Goal: Information Seeking & Learning: Learn about a topic

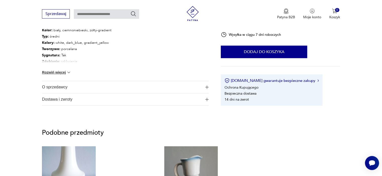
scroll to position [301, 0]
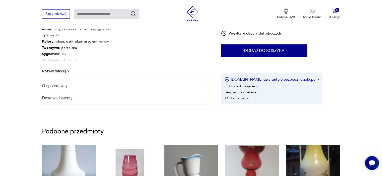
click at [65, 87] on span "O sprzedawcy" at bounding box center [122, 86] width 160 height 12
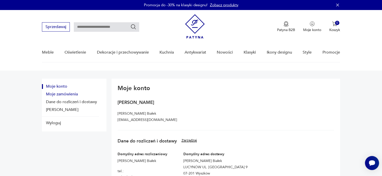
click at [68, 96] on button "Moje zamówienia" at bounding box center [70, 94] width 57 height 5
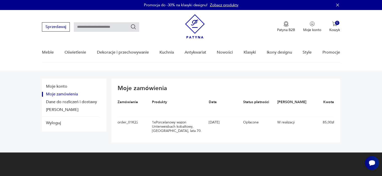
click at [346, 100] on section "Moje konto Moje zamówienia Dane do rozliczeń i dostawy Dane konta Wyloguj Moje …" at bounding box center [191, 112] width 382 height 82
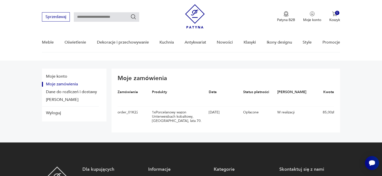
scroll to position [40, 0]
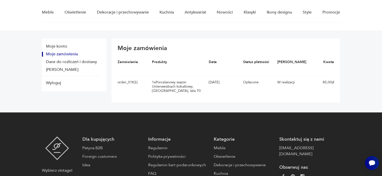
click at [172, 82] on div "1 x Porcelanowy wazon Unterweisbach kobaltowy, Niemcy, lata 70." at bounding box center [179, 86] width 54 height 13
drag, startPoint x: 182, startPoint y: 91, endPoint x: 156, endPoint y: 80, distance: 28.0
click at [156, 80] on div "1 x Porcelanowy wazon Unterweisbach kobaltowy, Niemcy, lata 70." at bounding box center [179, 86] width 54 height 13
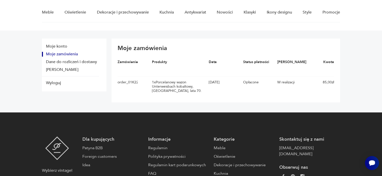
copy div "Porcelanowy wazon Unterweisbach kobaltowy, Niemcy, lata 70."
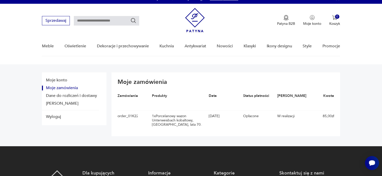
scroll to position [0, 0]
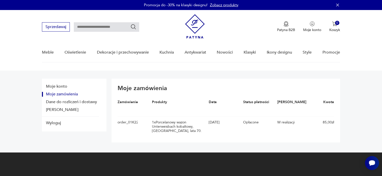
click at [101, 27] on input "text" at bounding box center [106, 27] width 65 height 10
paste input "**********"
type input "**********"
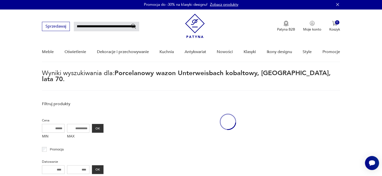
scroll to position [18, 0]
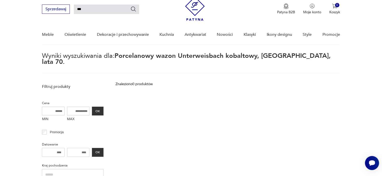
type input "*"
type input "**********"
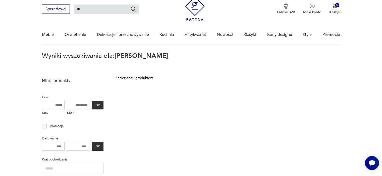
type input "*"
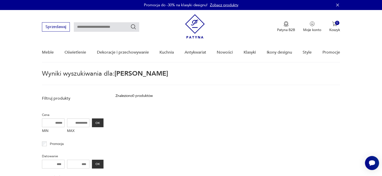
click at [106, 25] on input "text" at bounding box center [106, 27] width 65 height 10
type input "*******"
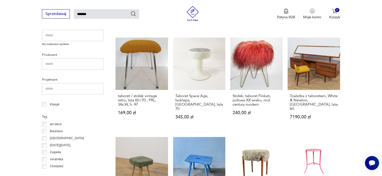
scroll to position [18, 0]
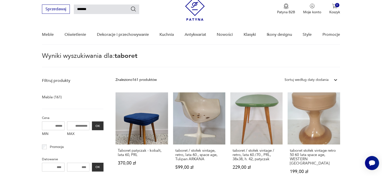
click at [101, 8] on input "*******" at bounding box center [106, 10] width 65 height 10
type input "*"
type input "**********"
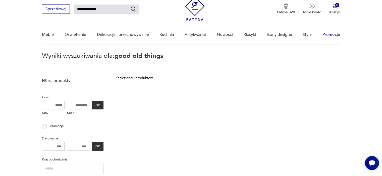
click at [329, 36] on link "Promocje" at bounding box center [331, 34] width 18 height 19
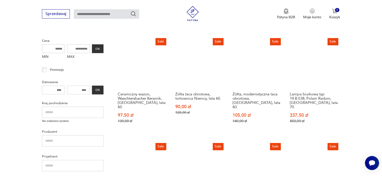
scroll to position [88, 0]
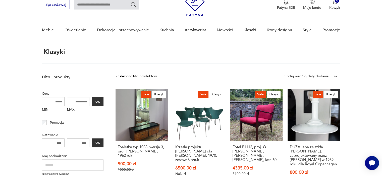
click at [114, 3] on input "text" at bounding box center [106, 5] width 65 height 10
click at [100, 6] on input "text" at bounding box center [106, 5] width 65 height 10
type input "**********"
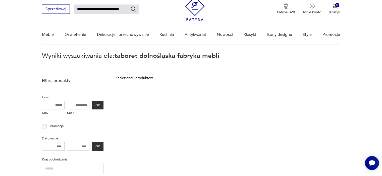
scroll to position [14, 0]
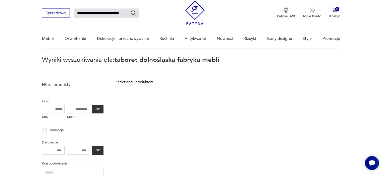
drag, startPoint x: 89, startPoint y: 9, endPoint x: 174, endPoint y: 12, distance: 84.6
click at [174, 12] on div "**********" at bounding box center [191, 10] width 298 height 29
type input "*******"
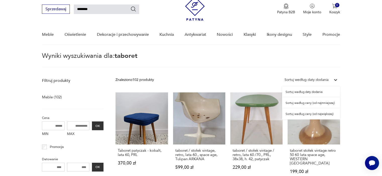
click at [332, 81] on div at bounding box center [335, 80] width 9 height 9
click at [312, 103] on div "Sortuj według ceny (od najmniejszej)" at bounding box center [311, 103] width 58 height 11
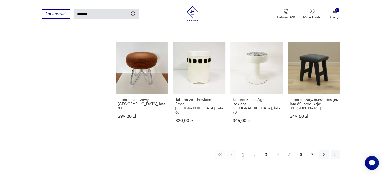
scroll to position [369, 0]
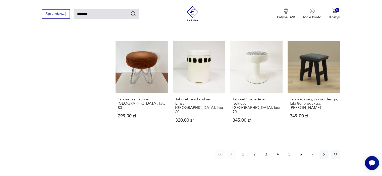
click at [254, 150] on button "2" at bounding box center [254, 154] width 9 height 9
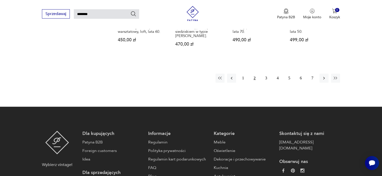
scroll to position [469, 0]
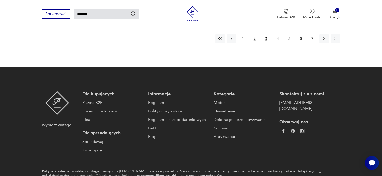
click at [265, 34] on button "3" at bounding box center [265, 38] width 9 height 9
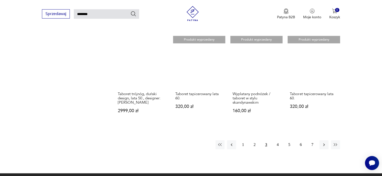
scroll to position [379, 0]
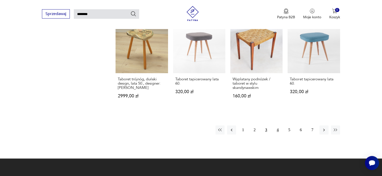
click at [278, 126] on button "4" at bounding box center [277, 130] width 9 height 9
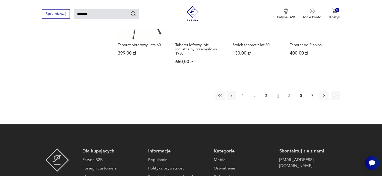
scroll to position [409, 0]
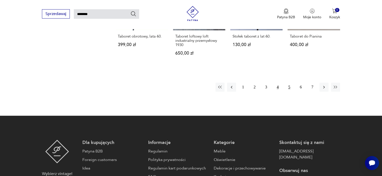
click at [290, 83] on button "5" at bounding box center [289, 87] width 9 height 9
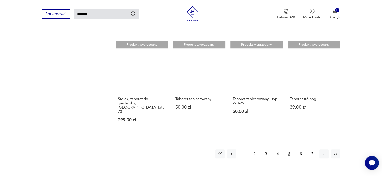
scroll to position [349, 0]
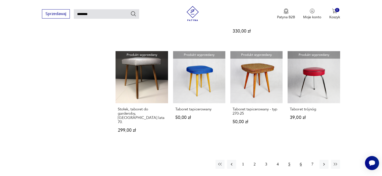
click at [301, 160] on button "6" at bounding box center [300, 164] width 9 height 9
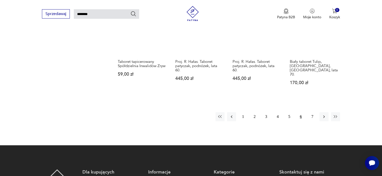
scroll to position [399, 0]
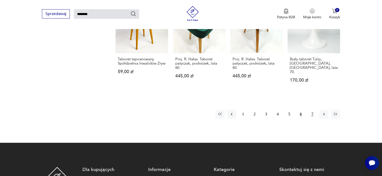
click at [312, 110] on button "7" at bounding box center [312, 114] width 9 height 9
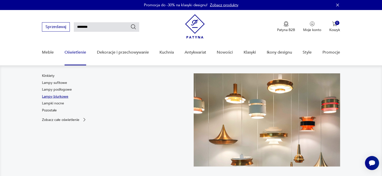
click at [58, 98] on link "Lampy biurkowe" at bounding box center [55, 96] width 26 height 5
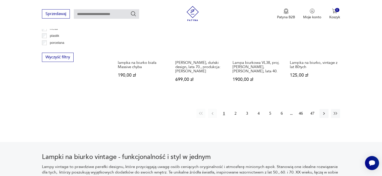
scroll to position [507, 0]
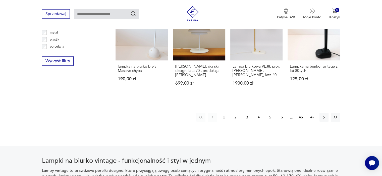
click at [235, 113] on button "2" at bounding box center [235, 117] width 9 height 9
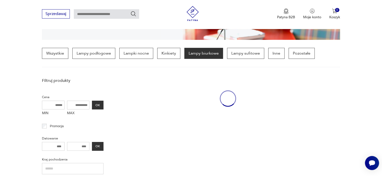
scroll to position [118, 0]
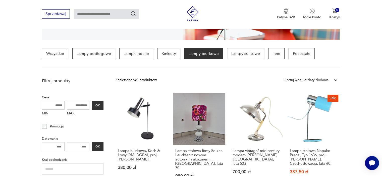
click at [104, 13] on input "text" at bounding box center [106, 14] width 65 height 10
type input "*********"
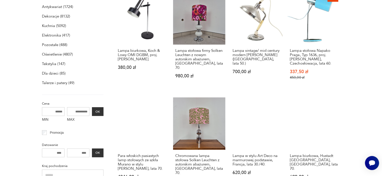
scroll to position [18, 0]
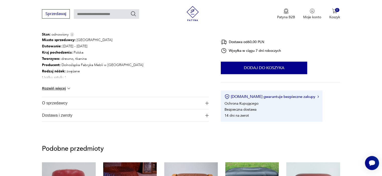
scroll to position [281, 0]
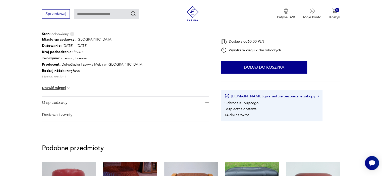
click at [60, 102] on span "O sprzedawcy" at bounding box center [122, 103] width 160 height 12
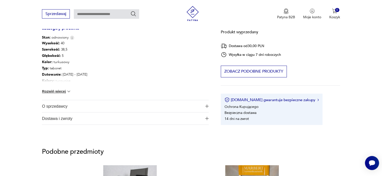
scroll to position [261, 0]
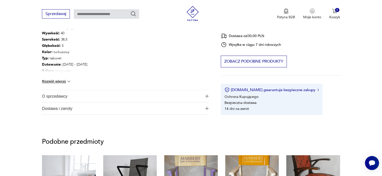
click at [55, 95] on span "O sprzedawcy" at bounding box center [122, 96] width 160 height 12
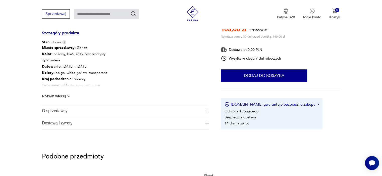
scroll to position [286, 0]
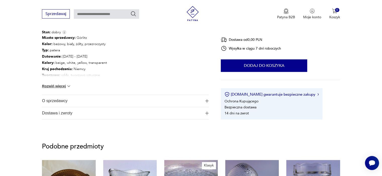
click at [62, 86] on button "Rozwiń więcej" at bounding box center [56, 86] width 29 height 5
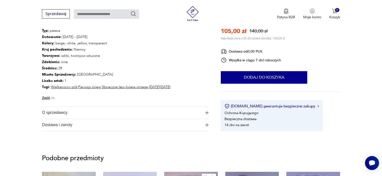
scroll to position [306, 0]
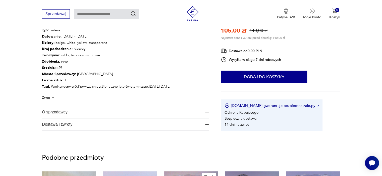
click at [59, 113] on span "O sprzedawcy" at bounding box center [122, 112] width 160 height 12
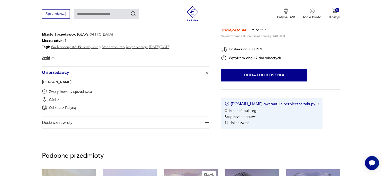
scroll to position [346, 0]
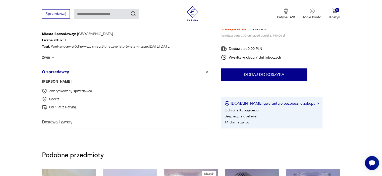
click at [65, 81] on link "[PERSON_NAME]" at bounding box center [56, 82] width 29 height 4
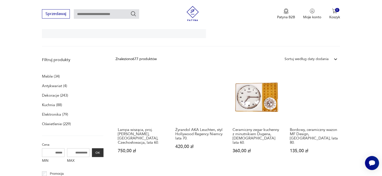
scroll to position [123, 0]
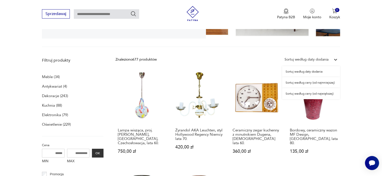
click at [333, 61] on icon at bounding box center [335, 59] width 5 height 5
click at [302, 83] on div "Sortuj według ceny (od najmniejszej)" at bounding box center [311, 82] width 58 height 11
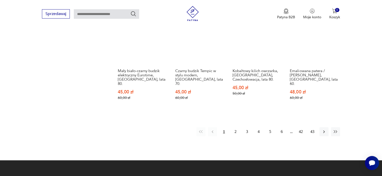
scroll to position [505, 0]
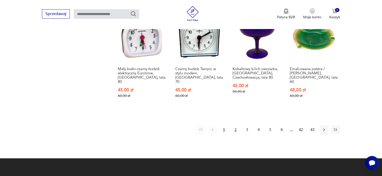
click at [236, 125] on button "2" at bounding box center [235, 129] width 9 height 9
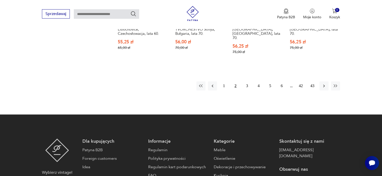
scroll to position [575, 0]
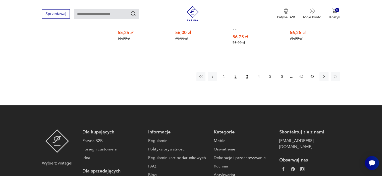
click at [246, 72] on button "3" at bounding box center [246, 76] width 9 height 9
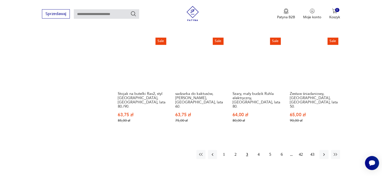
scroll to position [485, 0]
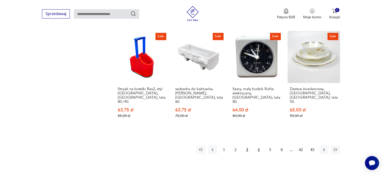
click at [258, 146] on button "4" at bounding box center [258, 150] width 9 height 9
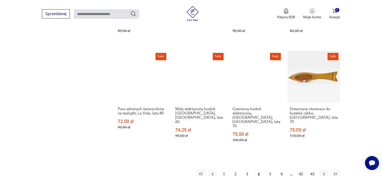
scroll to position [475, 0]
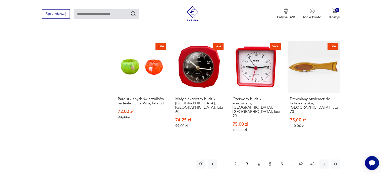
click at [269, 160] on button "5" at bounding box center [269, 164] width 9 height 9
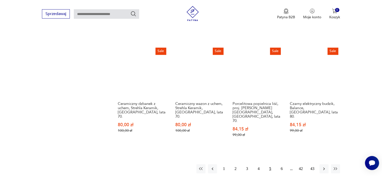
scroll to position [475, 0]
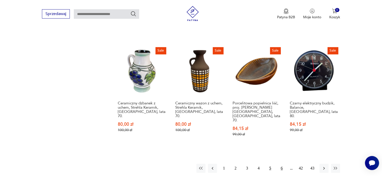
click at [281, 164] on button "6" at bounding box center [281, 168] width 9 height 9
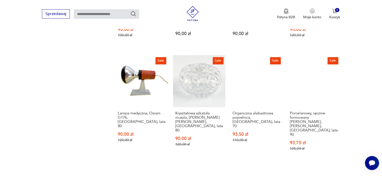
scroll to position [475, 0]
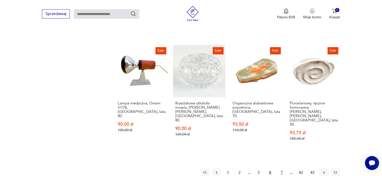
click at [282, 168] on button "7" at bounding box center [281, 172] width 9 height 9
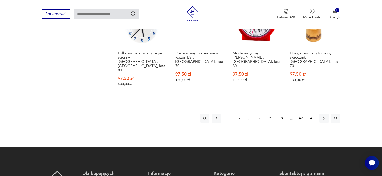
scroll to position [535, 0]
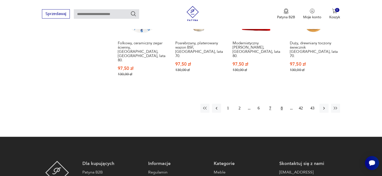
click at [281, 104] on button "8" at bounding box center [281, 108] width 9 height 9
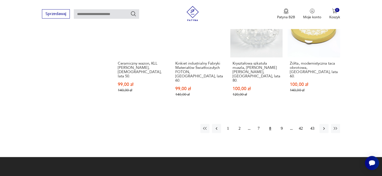
scroll to position [515, 0]
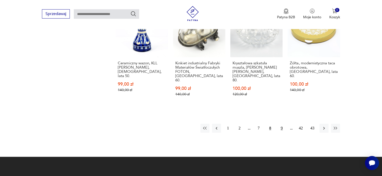
click at [281, 124] on button "9" at bounding box center [281, 128] width 9 height 9
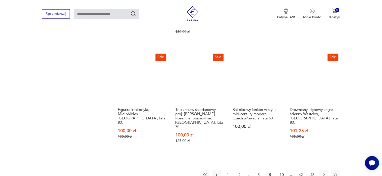
scroll to position [465, 0]
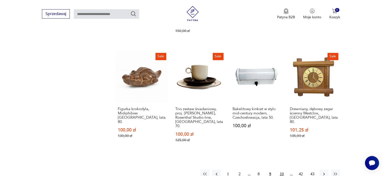
click at [281, 170] on button "10" at bounding box center [281, 174] width 9 height 9
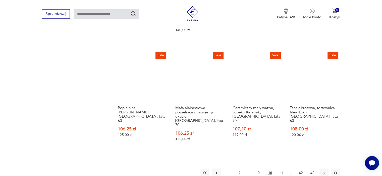
scroll to position [475, 0]
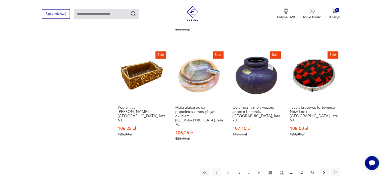
click at [281, 168] on button "11" at bounding box center [281, 172] width 9 height 9
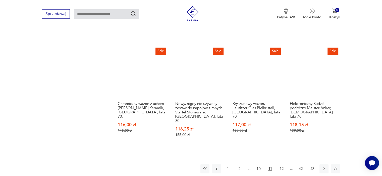
scroll to position [475, 0]
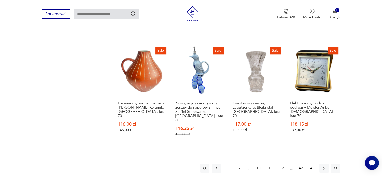
click at [282, 164] on button "12" at bounding box center [281, 168] width 9 height 9
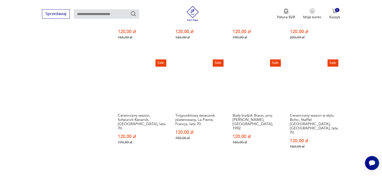
scroll to position [455, 0]
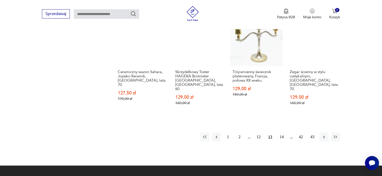
scroll to position [505, 0]
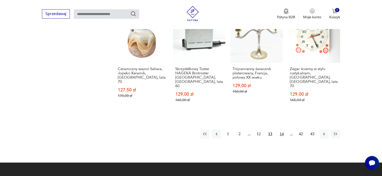
click at [282, 130] on button "14" at bounding box center [281, 134] width 9 height 9
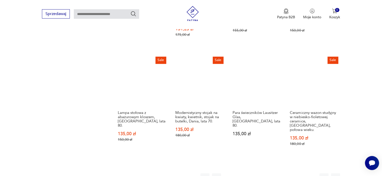
scroll to position [475, 0]
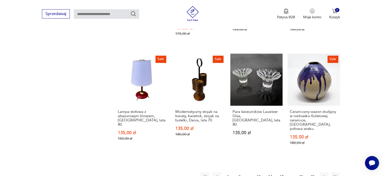
click at [282, 173] on button "15" at bounding box center [281, 177] width 9 height 9
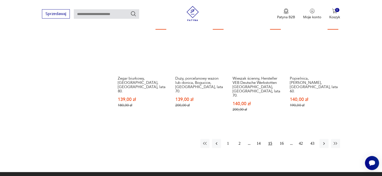
scroll to position [505, 0]
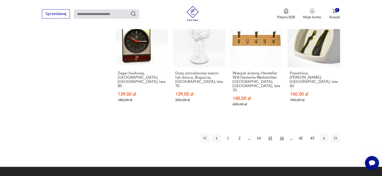
click at [282, 134] on button "16" at bounding box center [281, 138] width 9 height 9
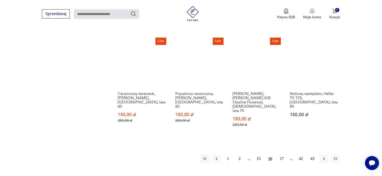
scroll to position [485, 0]
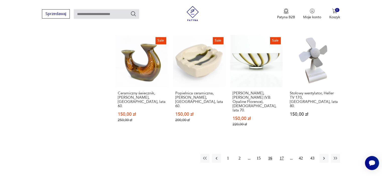
click at [283, 154] on button "17" at bounding box center [281, 158] width 9 height 9
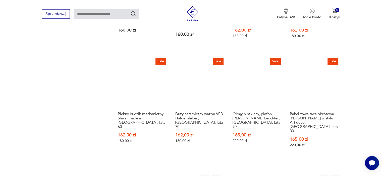
scroll to position [465, 0]
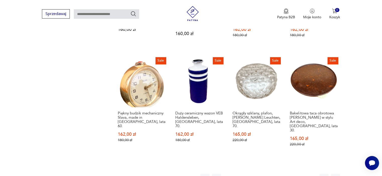
click at [282, 174] on button "18" at bounding box center [281, 178] width 9 height 9
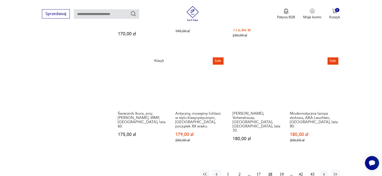
scroll to position [465, 0]
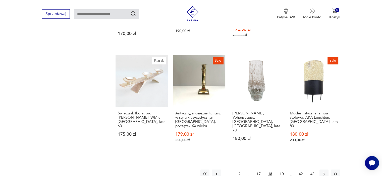
click at [281, 170] on button "19" at bounding box center [281, 174] width 9 height 9
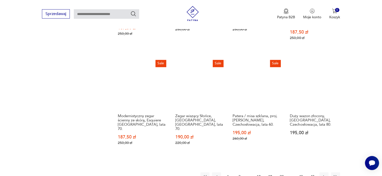
scroll to position [535, 0]
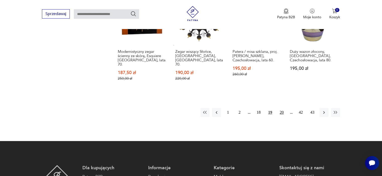
click at [282, 108] on button "20" at bounding box center [281, 112] width 9 height 9
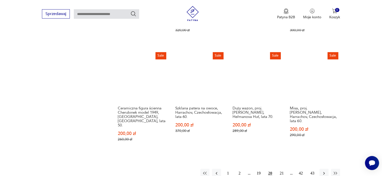
scroll to position [475, 0]
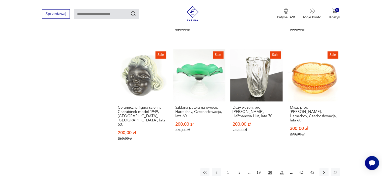
click at [282, 168] on button "21" at bounding box center [281, 172] width 9 height 9
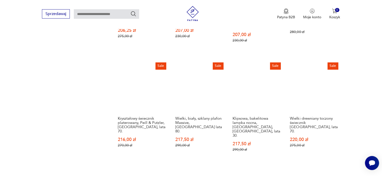
scroll to position [465, 0]
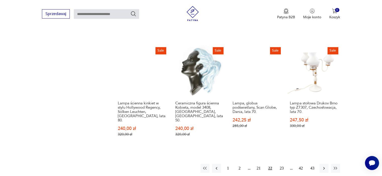
scroll to position [485, 0]
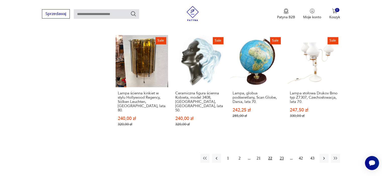
click at [279, 154] on button "23" at bounding box center [281, 158] width 9 height 9
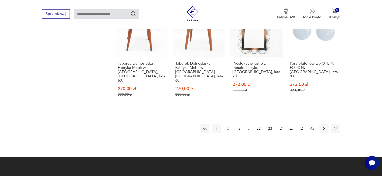
scroll to position [525, 0]
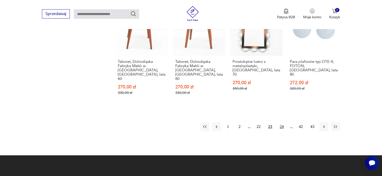
click at [280, 122] on button "24" at bounding box center [281, 126] width 9 height 9
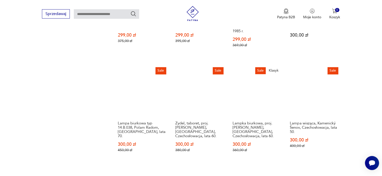
scroll to position [465, 0]
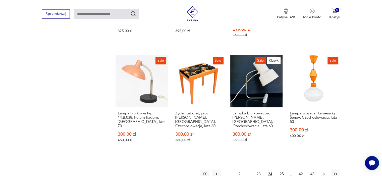
click at [323, 172] on icon "button" at bounding box center [323, 174] width 5 height 5
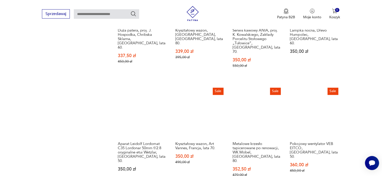
scroll to position [495, 0]
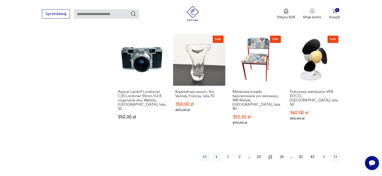
click at [323, 155] on icon "button" at bounding box center [323, 157] width 5 height 5
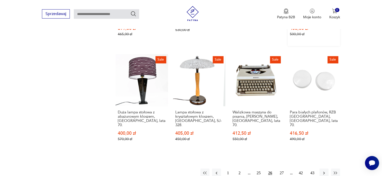
scroll to position [465, 0]
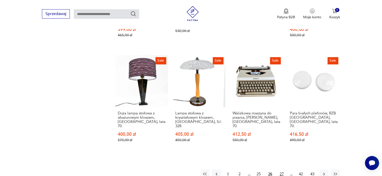
click at [281, 170] on button "27" at bounding box center [281, 174] width 9 height 9
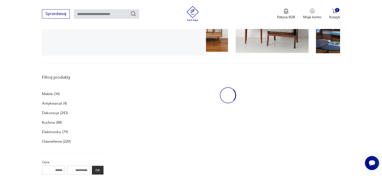
scroll to position [103, 0]
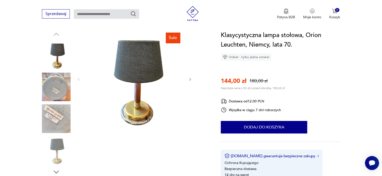
scroll to position [60, 0]
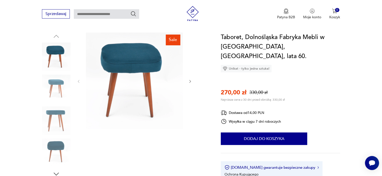
scroll to position [40, 0]
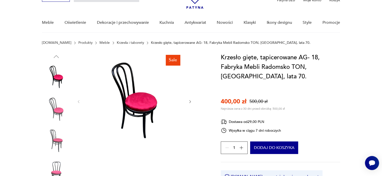
scroll to position [50, 0]
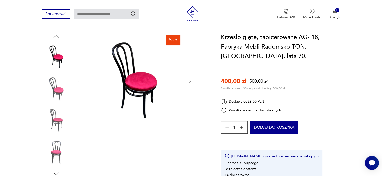
click at [131, 78] on img at bounding box center [134, 81] width 97 height 97
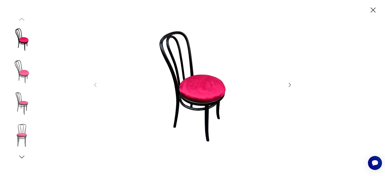
click at [26, 134] on img at bounding box center [22, 135] width 29 height 29
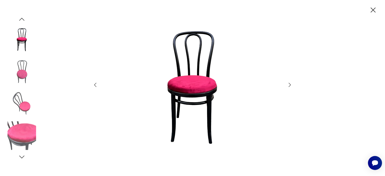
click at [25, 138] on img at bounding box center [22, 135] width 29 height 29
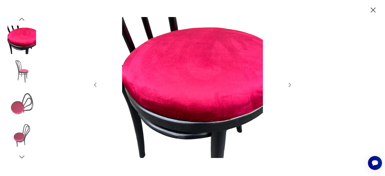
click at [16, 113] on img at bounding box center [22, 104] width 29 height 29
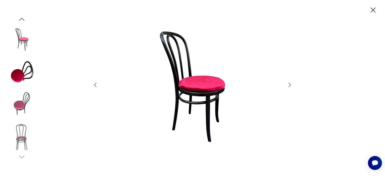
click at [16, 113] on img at bounding box center [22, 104] width 29 height 29
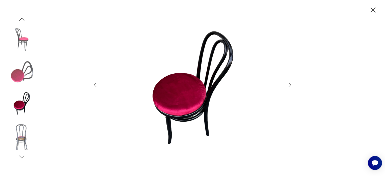
click at [16, 113] on img at bounding box center [22, 104] width 29 height 29
click at [15, 79] on img at bounding box center [22, 71] width 29 height 29
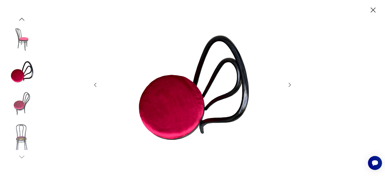
click at [19, 16] on icon "button" at bounding box center [22, 20] width 8 height 8
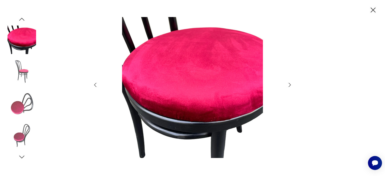
drag, startPoint x: 19, startPoint y: 16, endPoint x: 20, endPoint y: 38, distance: 22.3
click at [20, 38] on div at bounding box center [22, 89] width 29 height 146
click at [373, 9] on icon "button" at bounding box center [373, 10] width 9 height 9
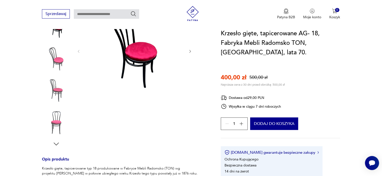
scroll to position [70, 0]
